Goal: Information Seeking & Learning: Learn about a topic

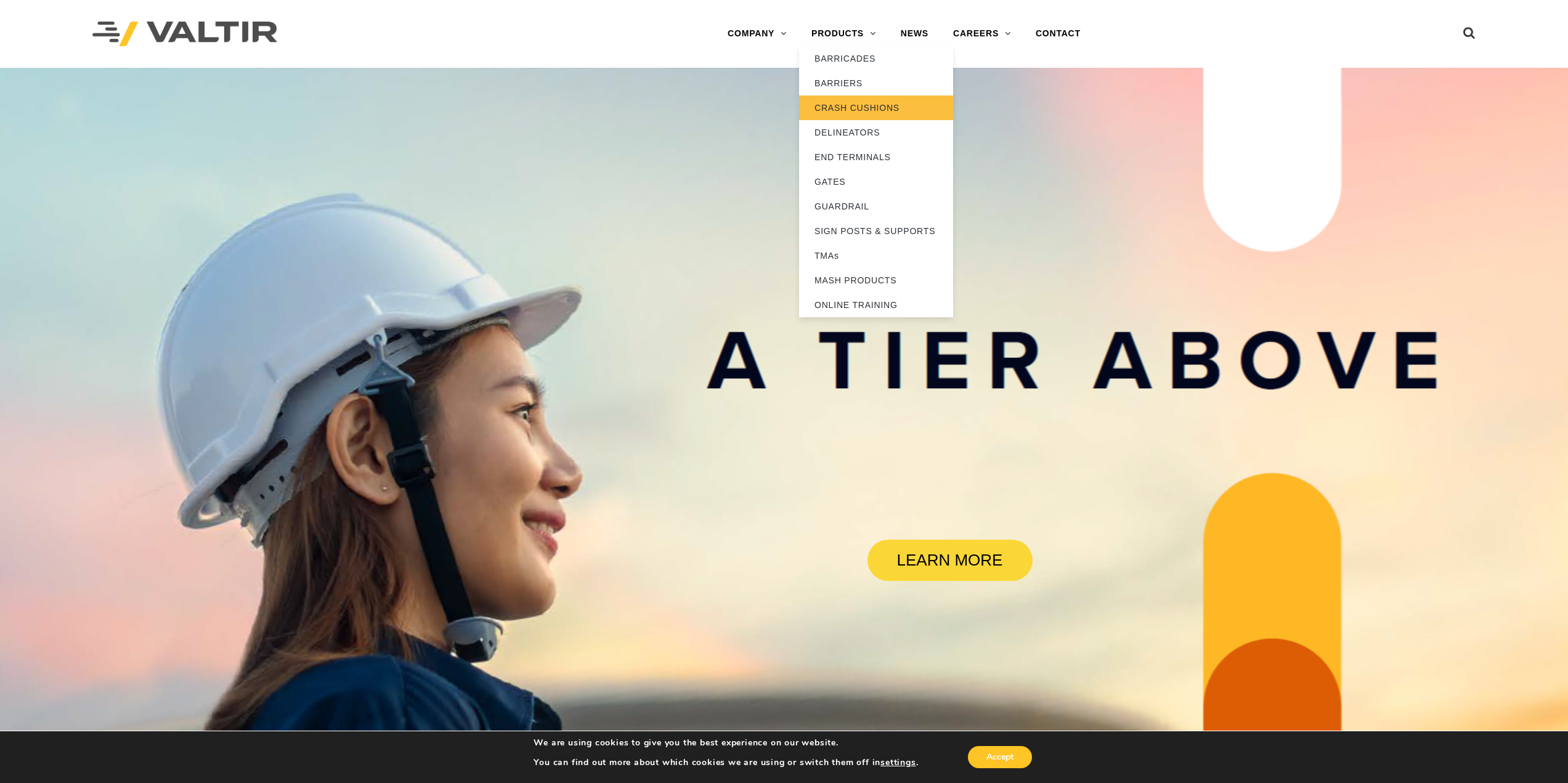
click at [858, 108] on link "CRASH CUSHIONS" at bounding box center [876, 107] width 154 height 24
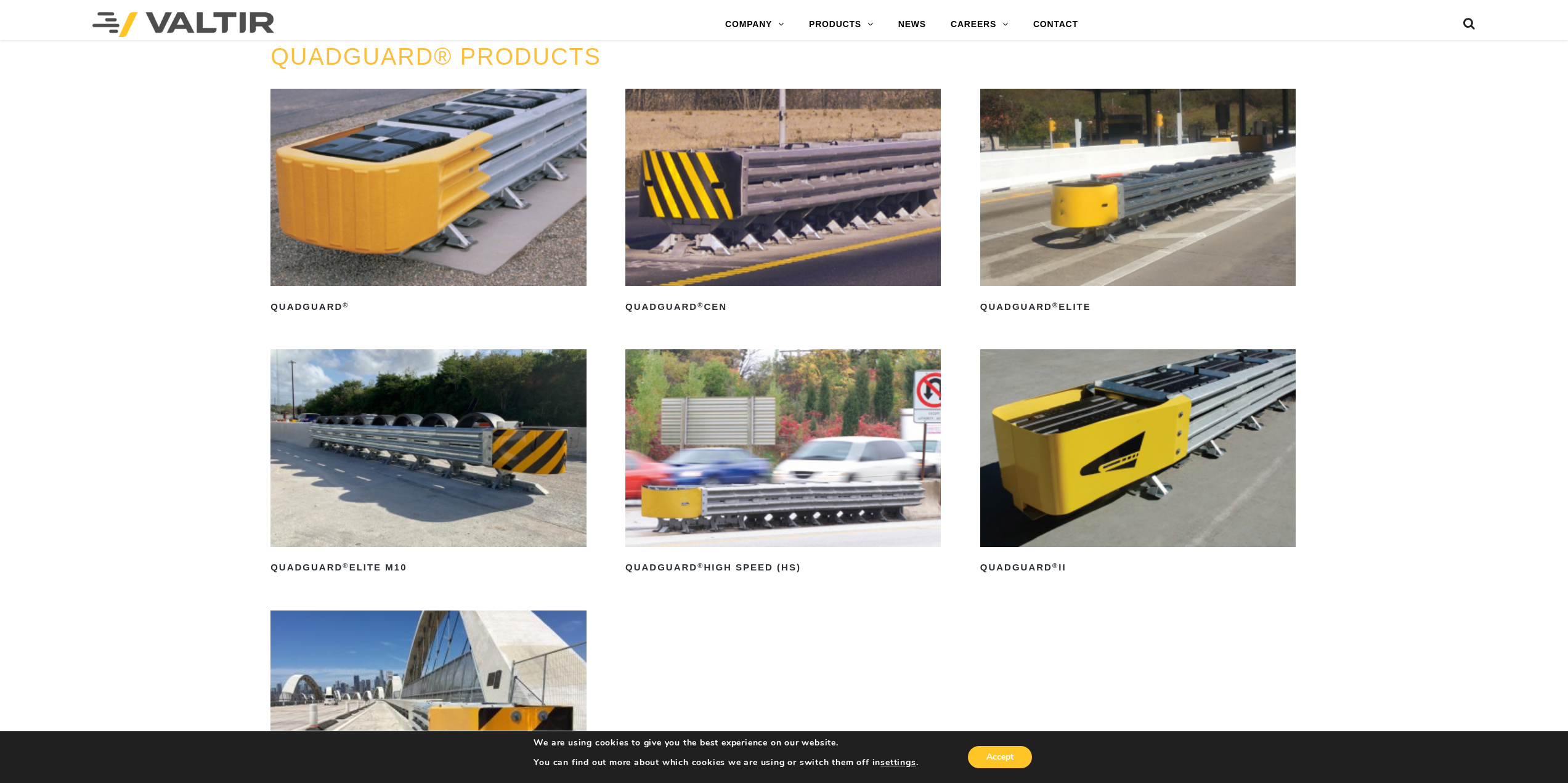
scroll to position [1170, 0]
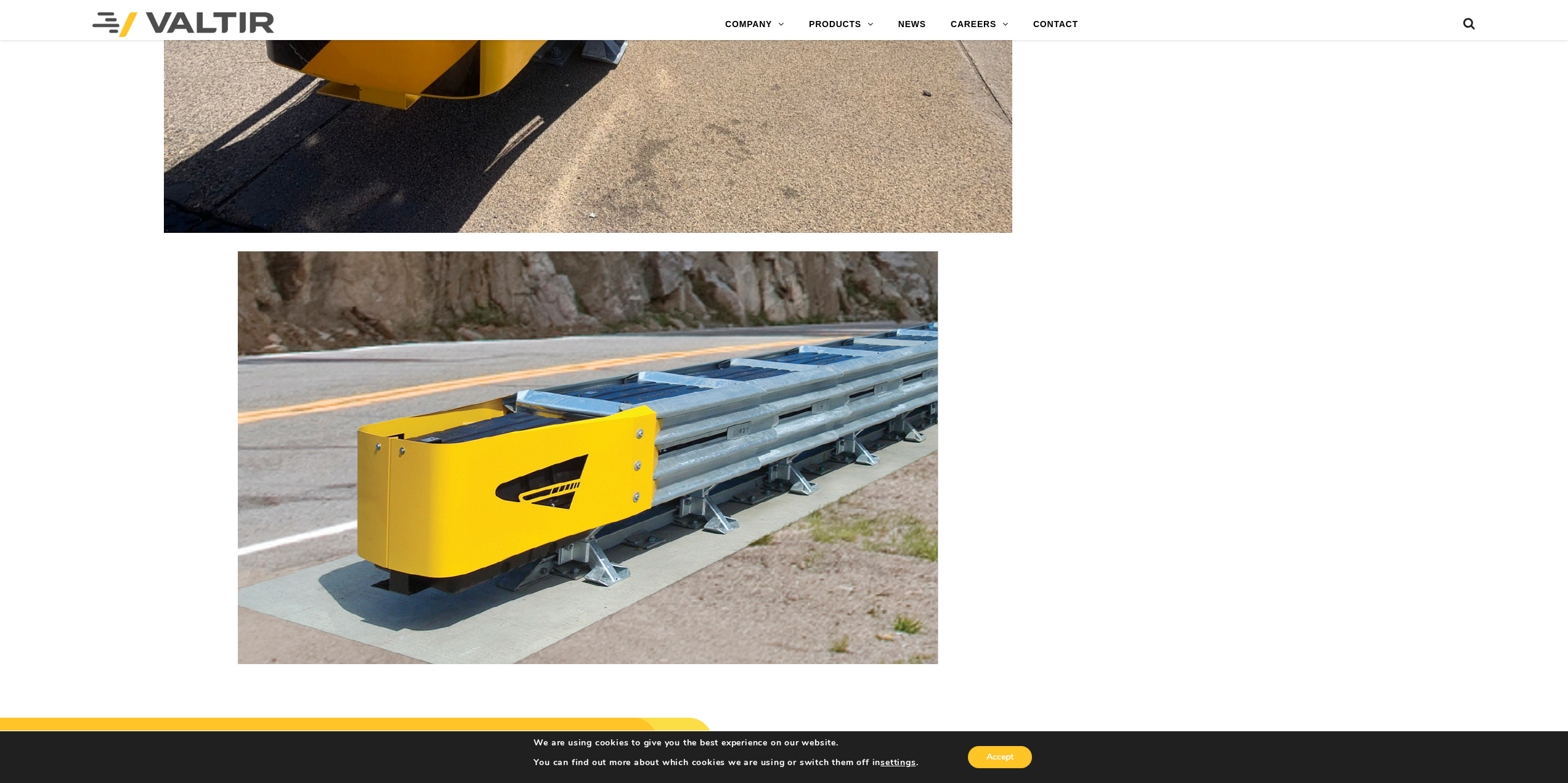
scroll to position [5514, 0]
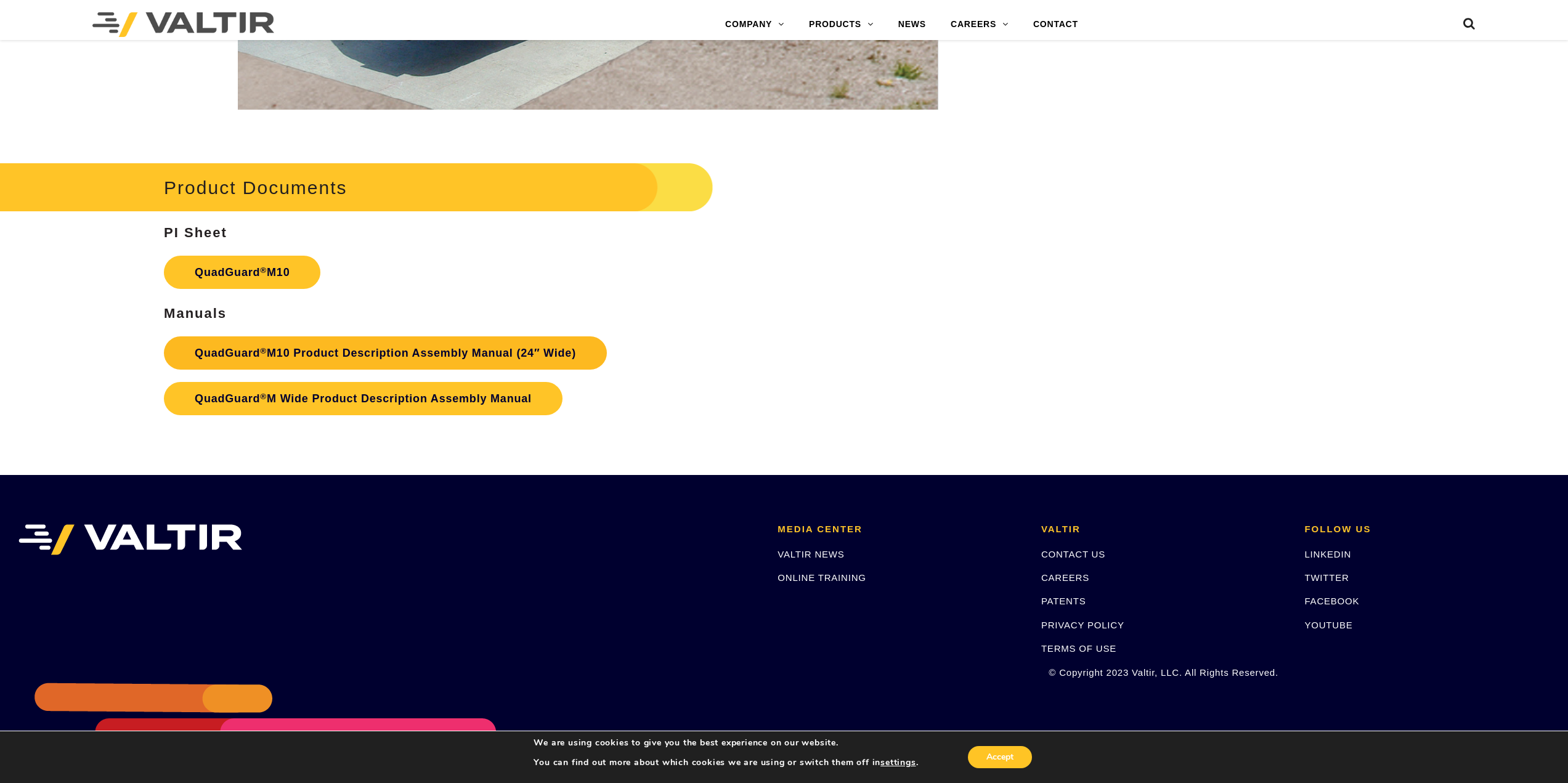
drag, startPoint x: 440, startPoint y: 353, endPoint x: 484, endPoint y: 360, distance: 44.6
click at [484, 360] on link "QuadGuard ® M10 Product Description Assembly Manual (24″ Wide)" at bounding box center [385, 353] width 443 height 33
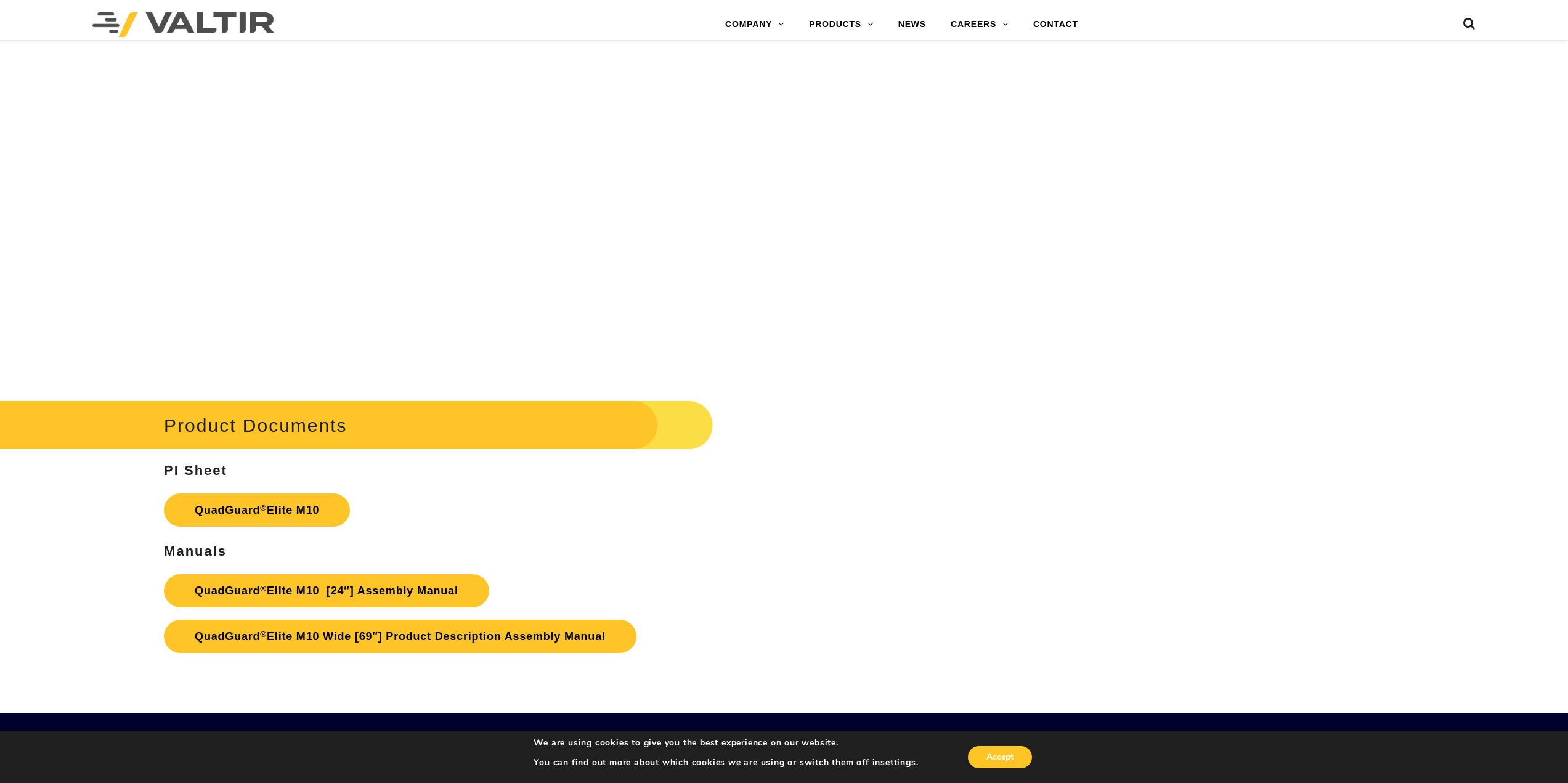
scroll to position [7259, 0]
